Goal: Transaction & Acquisition: Download file/media

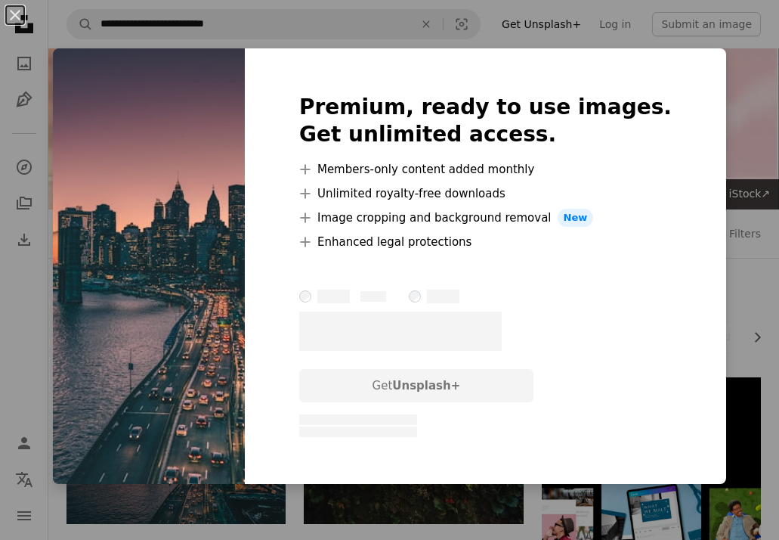
scroll to position [133, 0]
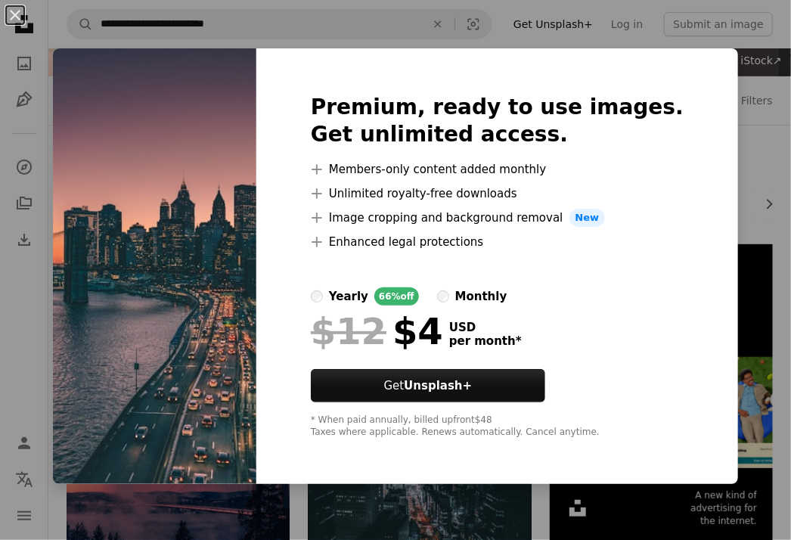
click at [533, 34] on div "An X shape Premium, ready to use images. Get unlimited access. A plus sign Memb…" at bounding box center [395, 270] width 791 height 540
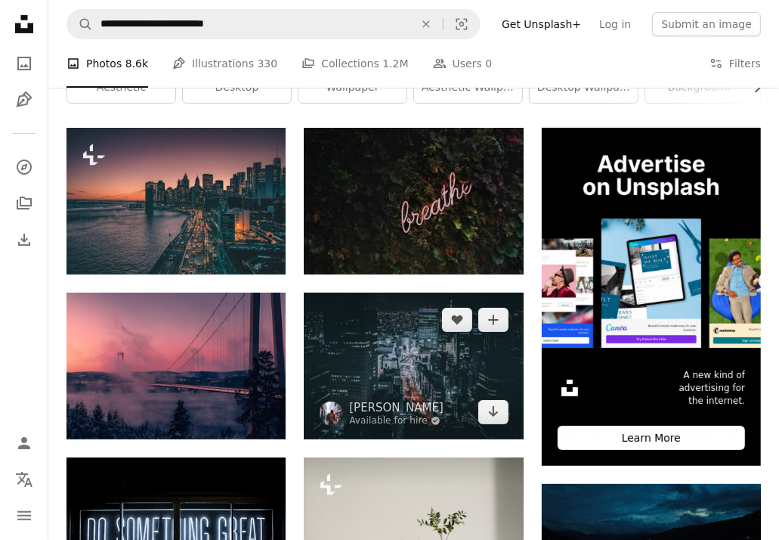
scroll to position [251, 0]
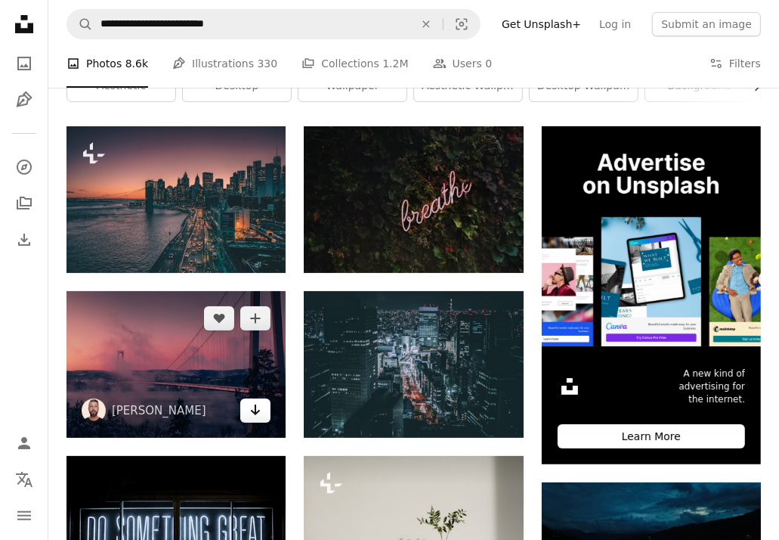
click at [246, 412] on link "Arrow pointing down" at bounding box center [255, 410] width 30 height 24
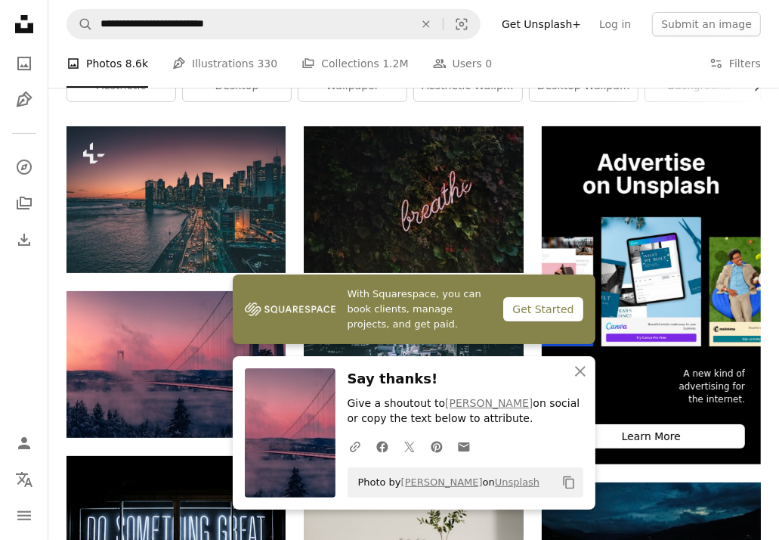
click at [263, 464] on img at bounding box center [290, 432] width 91 height 129
click at [581, 366] on icon "An X shape" at bounding box center [580, 371] width 18 height 18
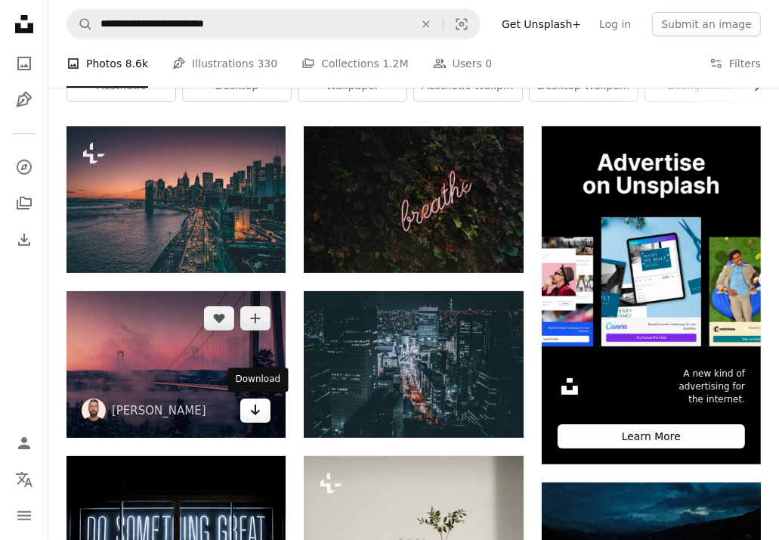
click at [263, 412] on link "Arrow pointing down" at bounding box center [255, 410] width 30 height 24
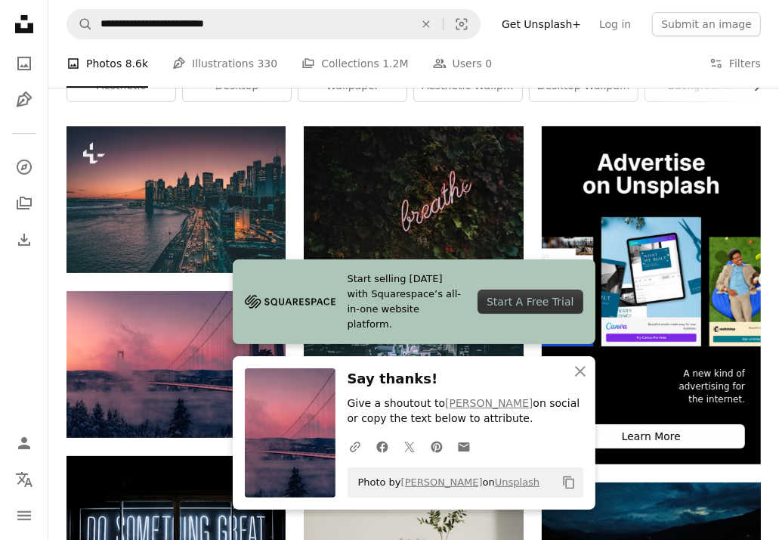
click at [263, 412] on img at bounding box center [290, 432] width 91 height 129
